Goal: Check status: Check status

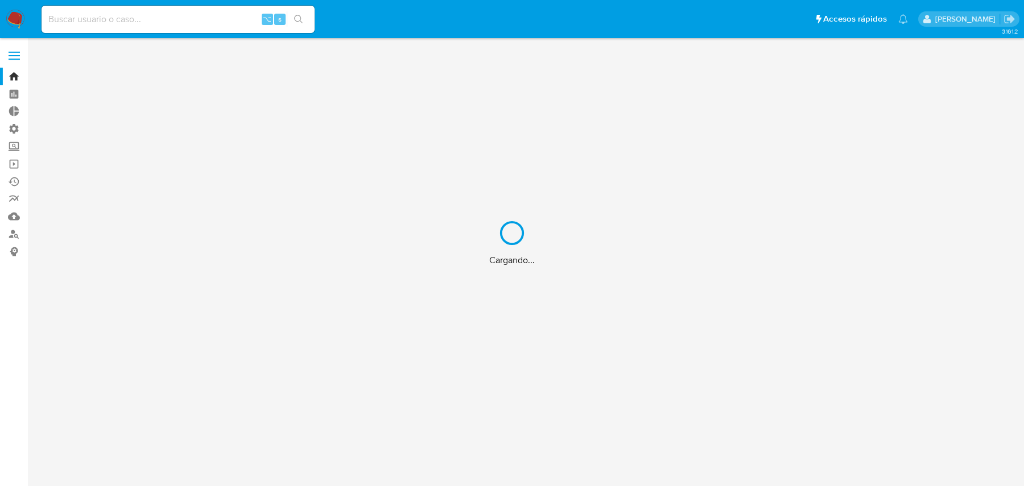
click at [202, 23] on div "Cargando..." at bounding box center [512, 243] width 1024 height 486
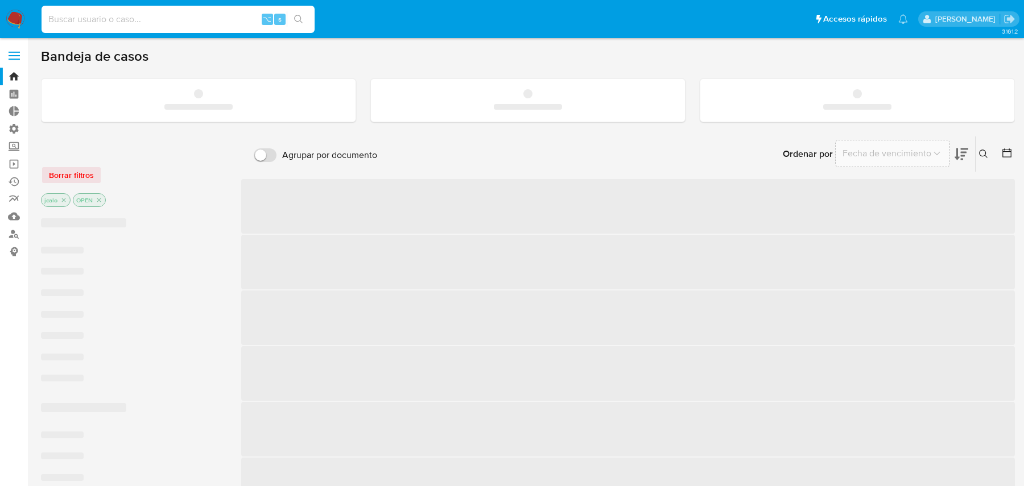
click at [169, 22] on input at bounding box center [178, 19] width 273 height 15
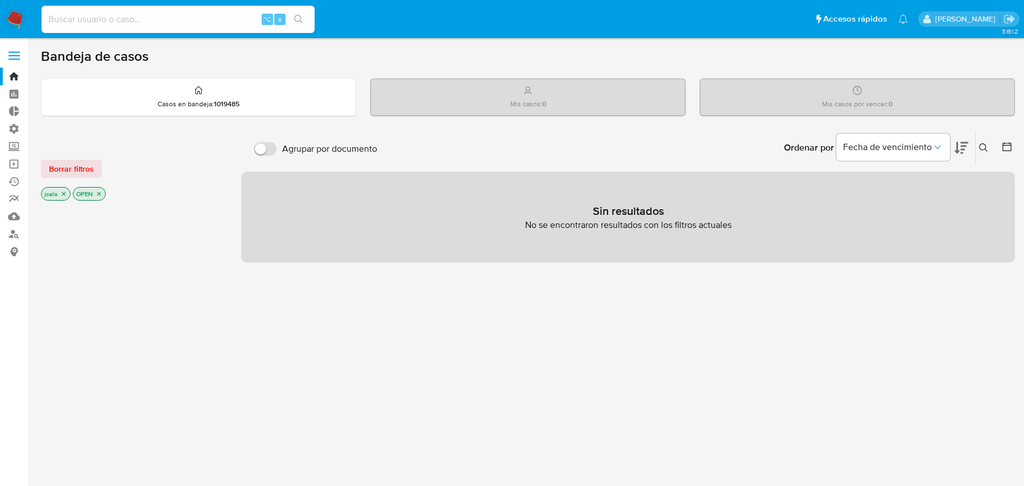
paste input "0JzTuiZ3vUf8gzsMNd5mHM5E"
type input "0JzTuiZ3vUf8gzsMNd5mHM5E"
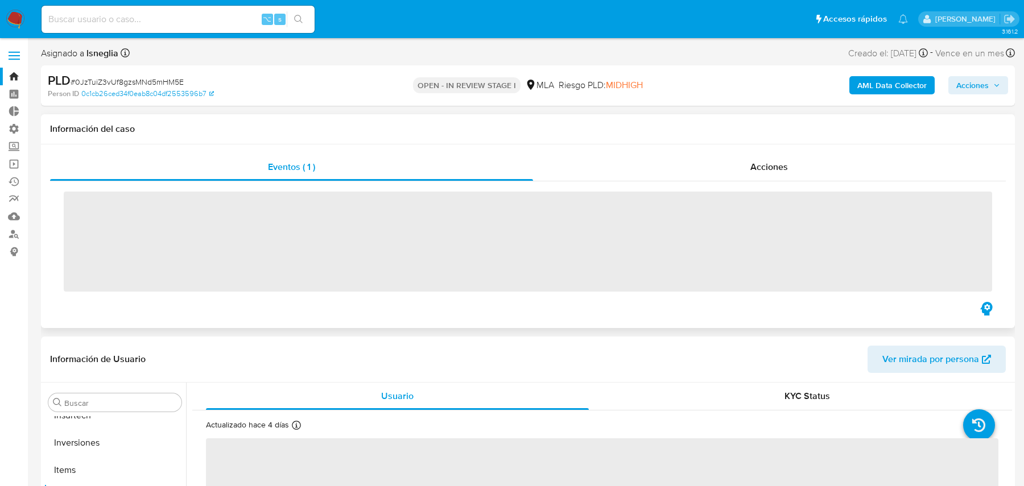
scroll to position [589, 0]
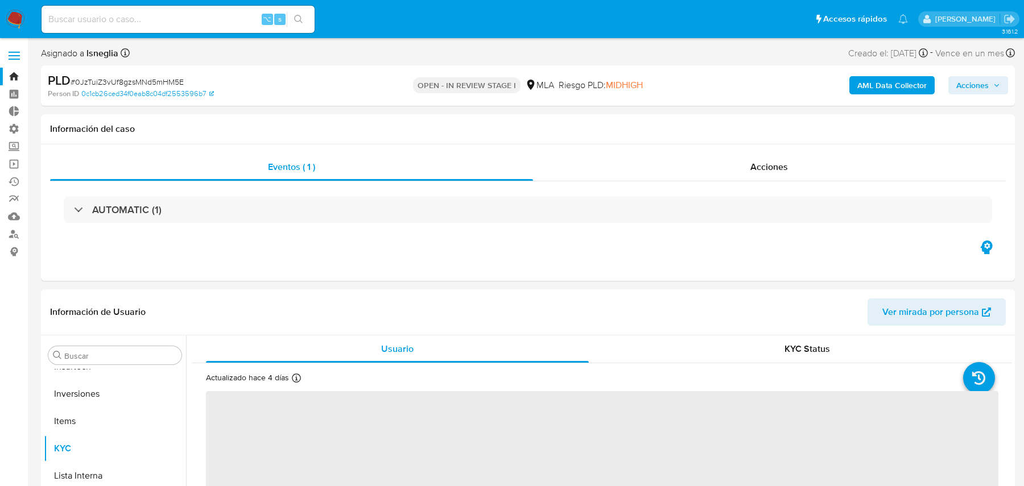
select select "10"
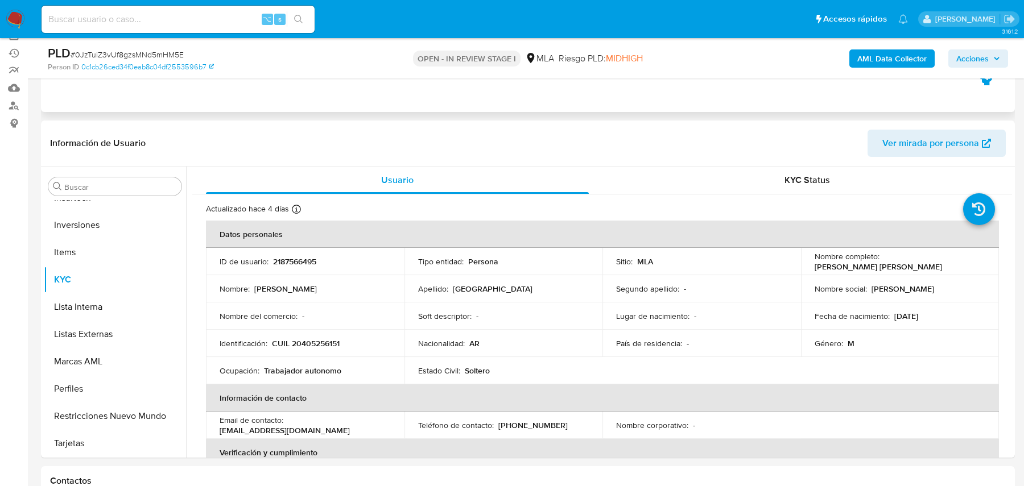
scroll to position [0, 0]
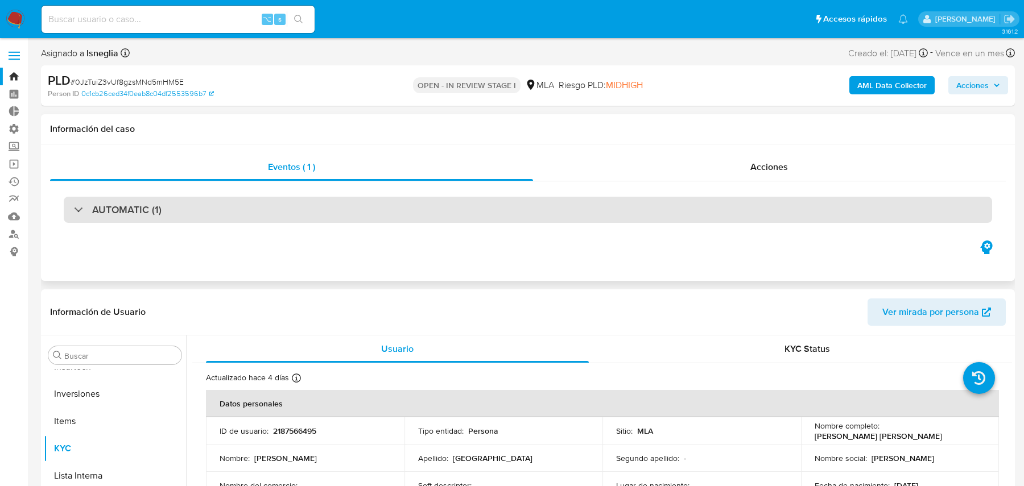
click at [540, 205] on div "AUTOMATIC (1)" at bounding box center [528, 210] width 928 height 26
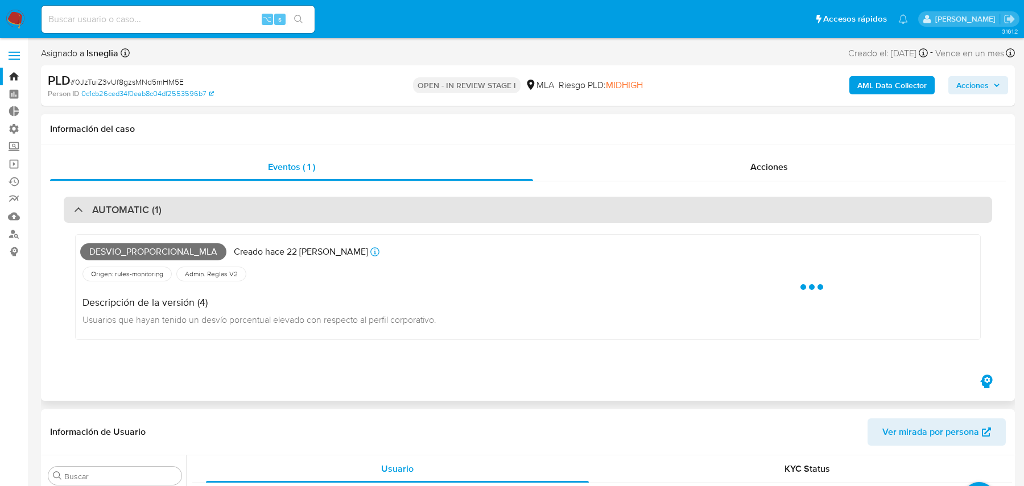
click at [540, 205] on div "AUTOMATIC (1)" at bounding box center [528, 210] width 928 height 26
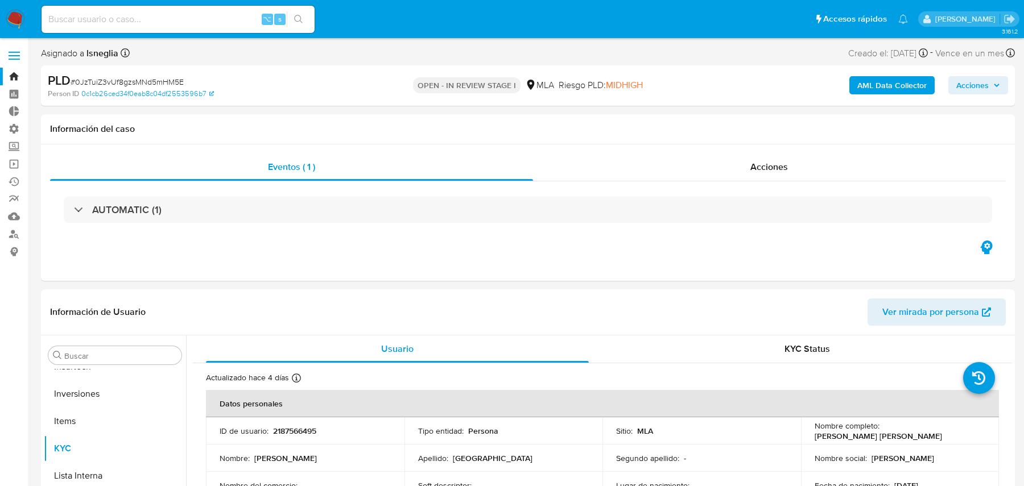
click at [117, 22] on input at bounding box center [178, 19] width 273 height 15
paste input "Zn5zGYcOHN3TGrfRUOIU9C4L"
type input "Zn5zGYcOHN3TGrfRUOIU9C4L"
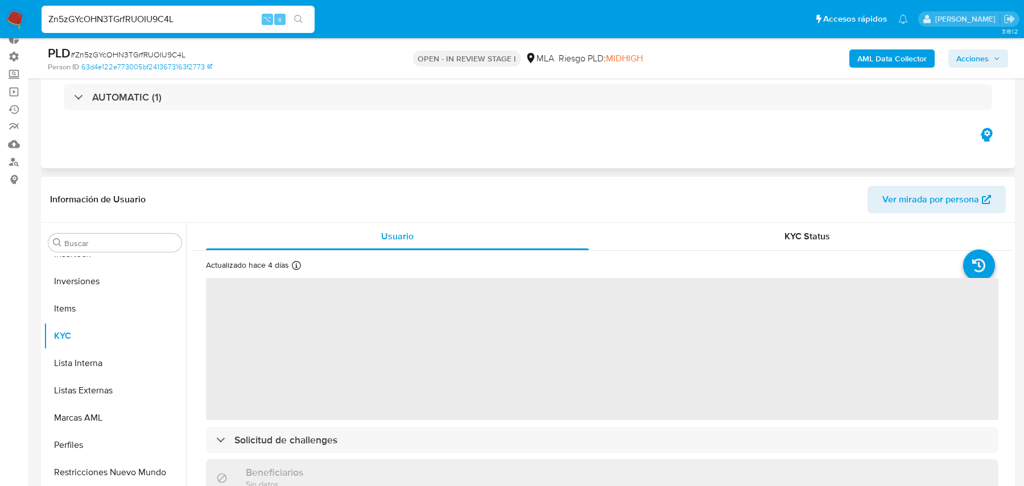
scroll to position [84, 0]
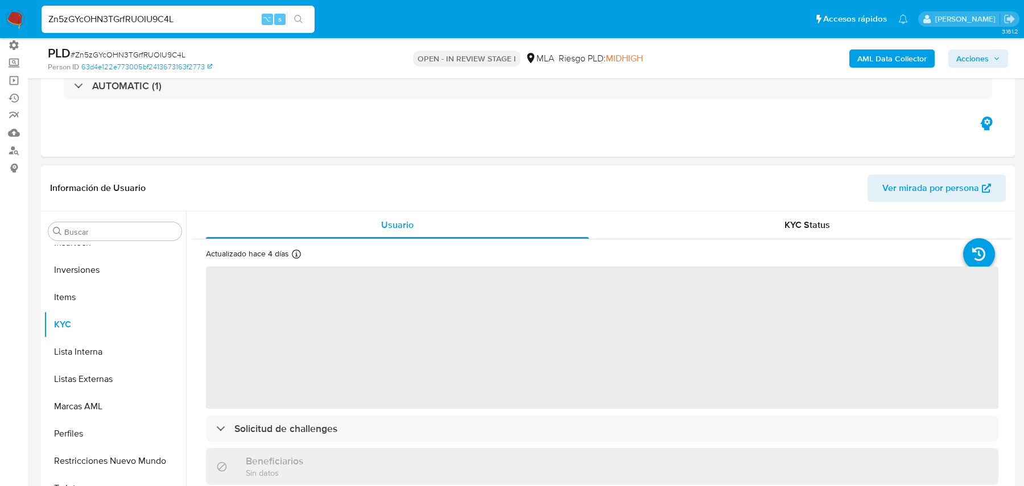
select select "10"
